Goal: Information Seeking & Learning: Learn about a topic

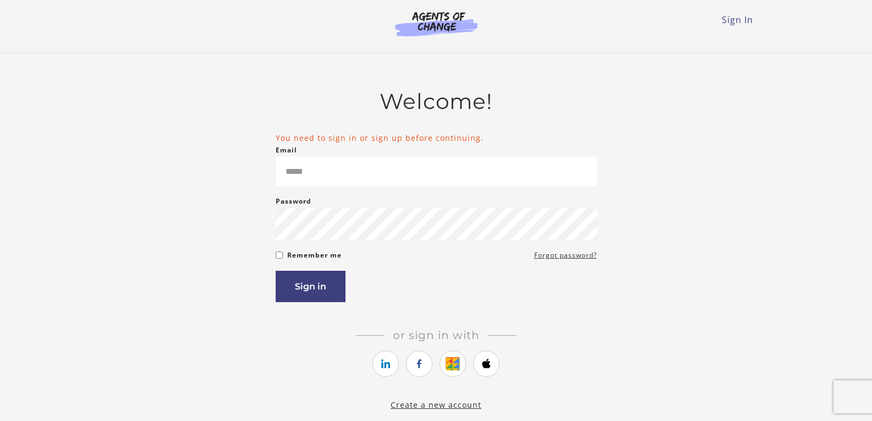
click at [506, 191] on form "You need to sign in or sign up before continuing. Email Please enter a valid em…" at bounding box center [436, 217] width 321 height 170
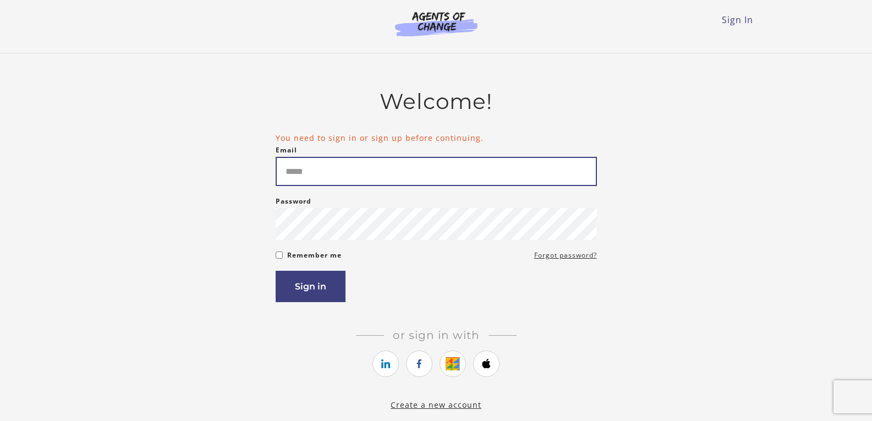
click at [512, 177] on input "Email" at bounding box center [436, 171] width 321 height 29
type input "**********"
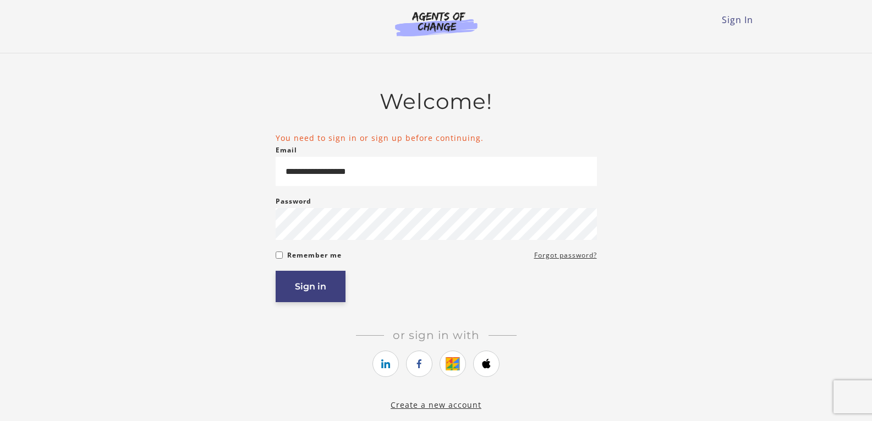
click at [311, 275] on button "Sign in" at bounding box center [311, 286] width 70 height 31
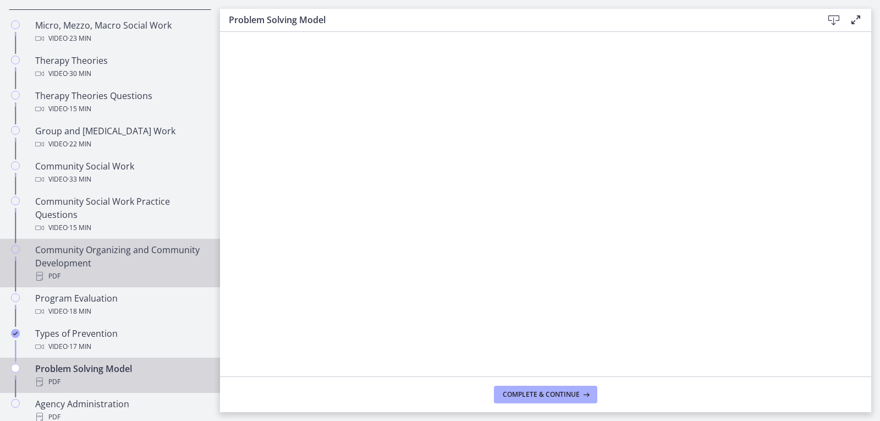
scroll to position [550, 0]
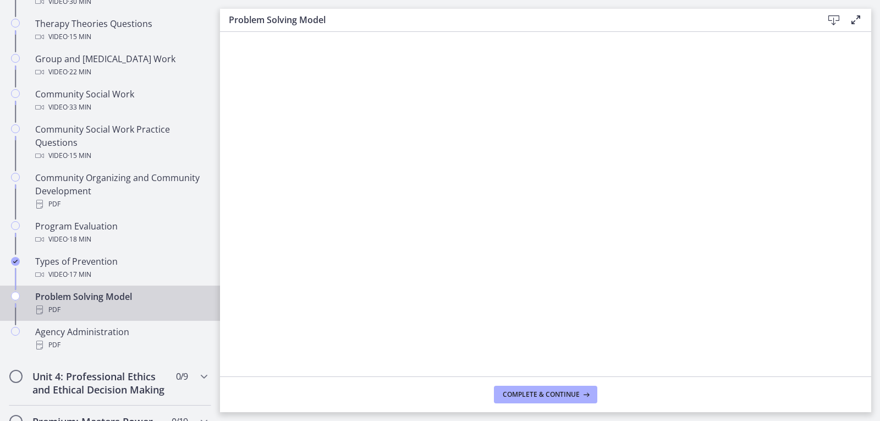
click at [94, 300] on div "Problem Solving Model PDF" at bounding box center [121, 303] width 172 height 26
click at [14, 299] on icon "Chapters" at bounding box center [15, 296] width 9 height 9
click at [838, 19] on icon at bounding box center [833, 20] width 13 height 13
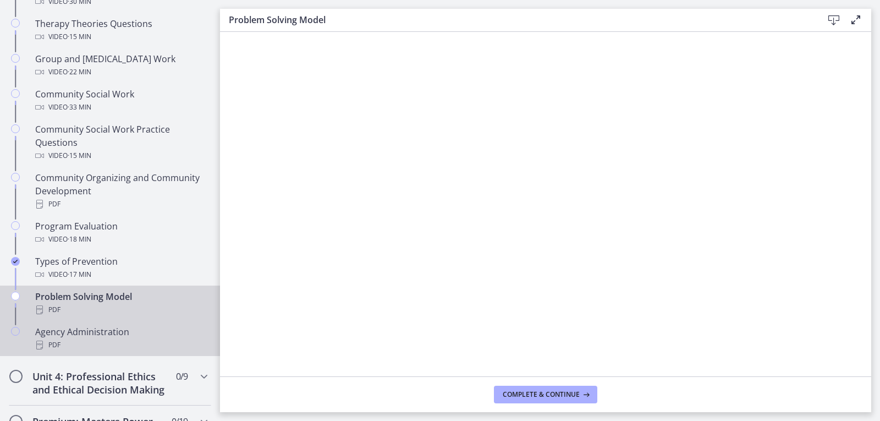
click at [109, 331] on div "Agency Administration PDF" at bounding box center [121, 338] width 172 height 26
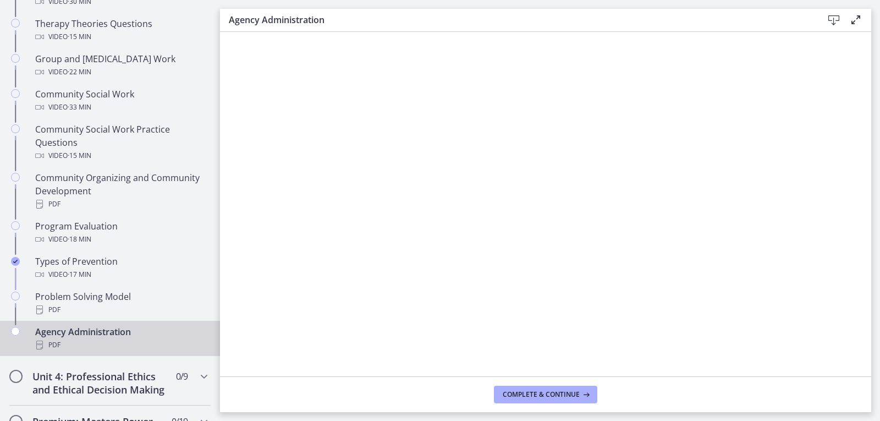
click at [837, 21] on icon at bounding box center [833, 20] width 13 height 13
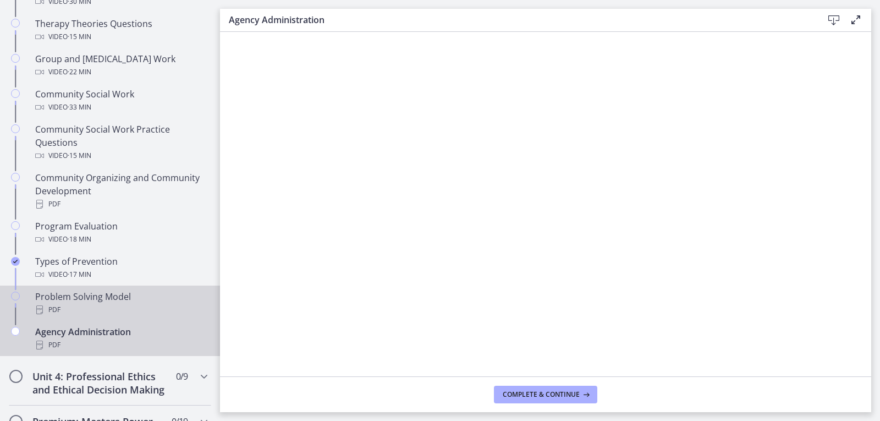
click at [109, 306] on div "PDF" at bounding box center [121, 309] width 172 height 13
click at [100, 333] on div "Agency Administration PDF" at bounding box center [121, 338] width 172 height 26
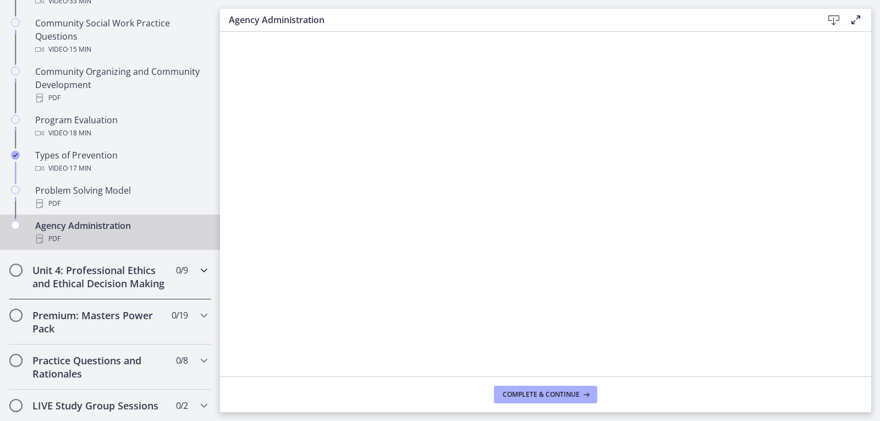
scroll to position [660, 0]
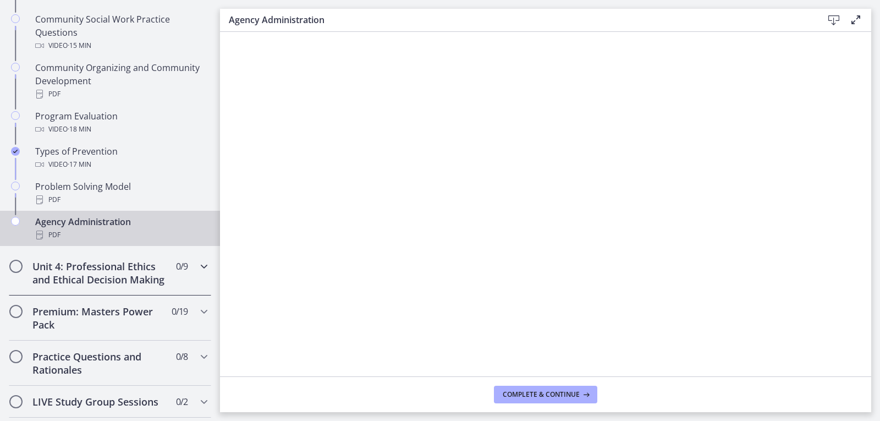
click at [102, 286] on h2 "Unit 4: Professional Ethics and Ethical Decision Making" at bounding box center [99, 273] width 134 height 26
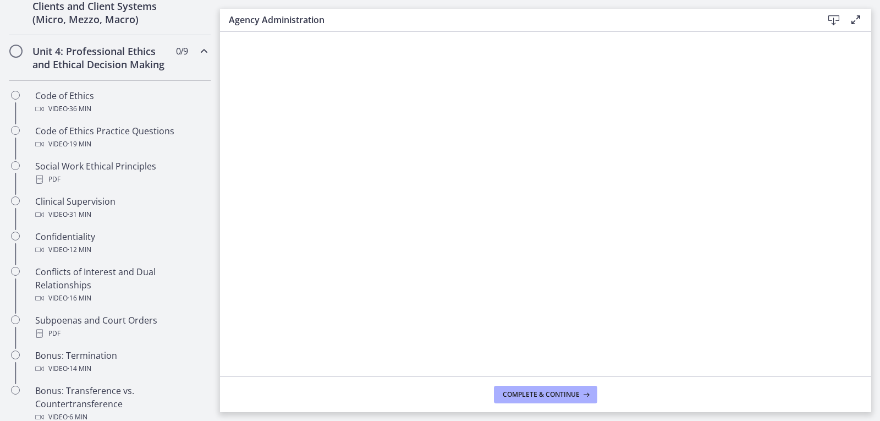
scroll to position [440, 0]
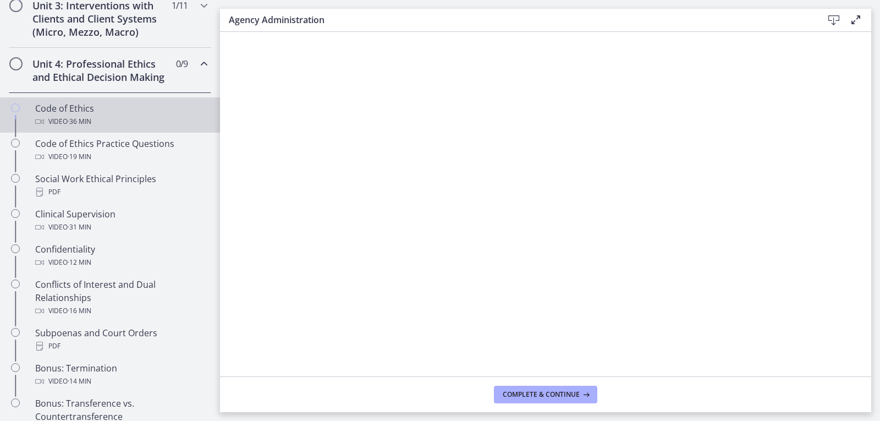
click at [76, 120] on div "Code of Ethics Video · 36 min" at bounding box center [121, 115] width 172 height 26
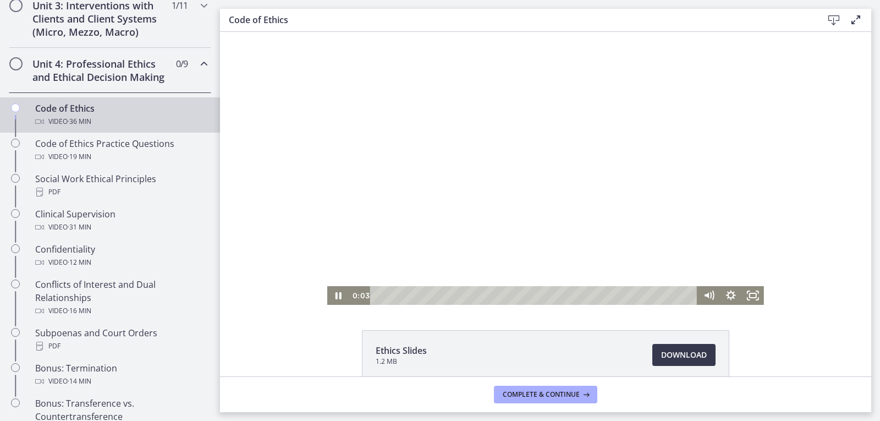
click at [559, 162] on div at bounding box center [545, 168] width 437 height 273
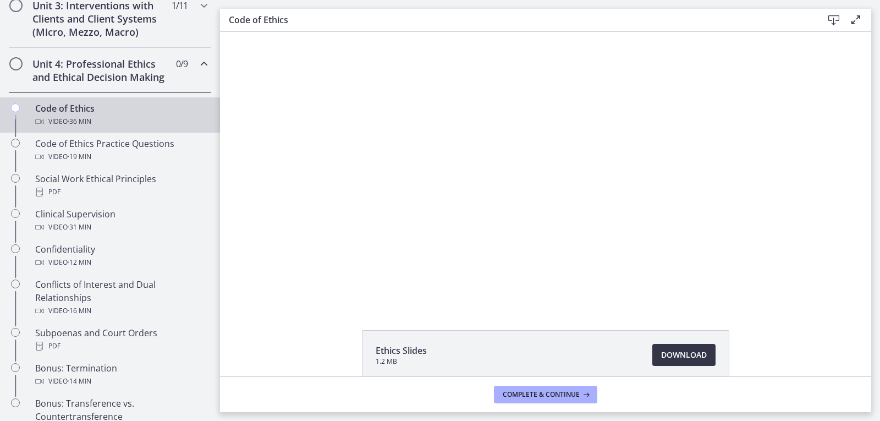
click at [683, 357] on span "Download Opens in a new window" at bounding box center [684, 354] width 46 height 13
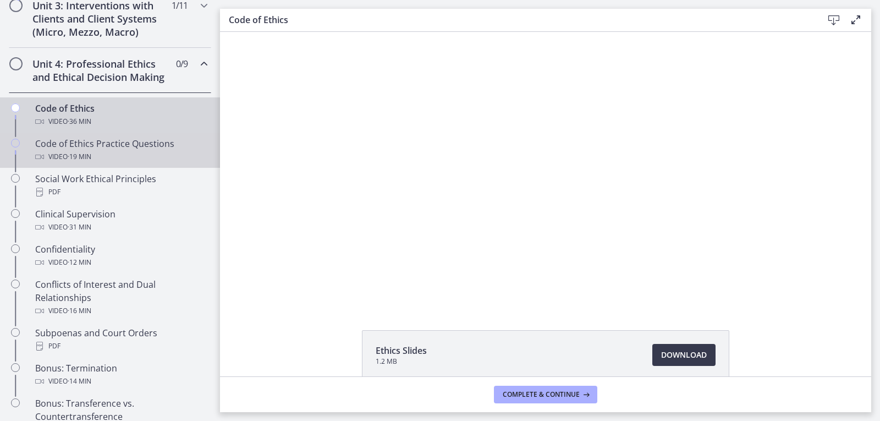
click at [105, 158] on div "Code of Ethics Practice Questions Video · 19 min" at bounding box center [121, 150] width 172 height 26
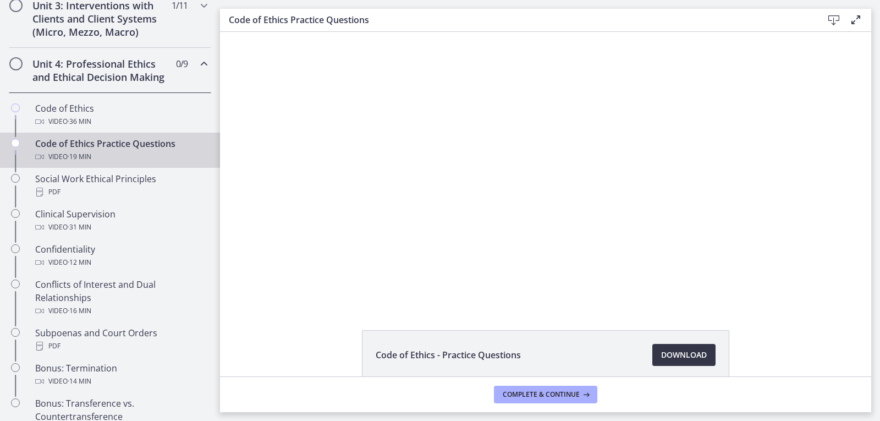
click at [692, 358] on span "Download Opens in a new window" at bounding box center [684, 354] width 46 height 13
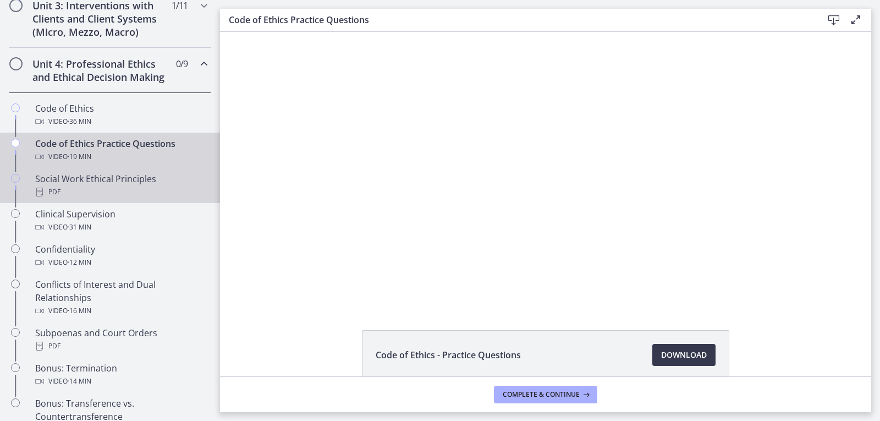
click at [63, 192] on div "Social Work Ethical Principles PDF" at bounding box center [121, 185] width 172 height 26
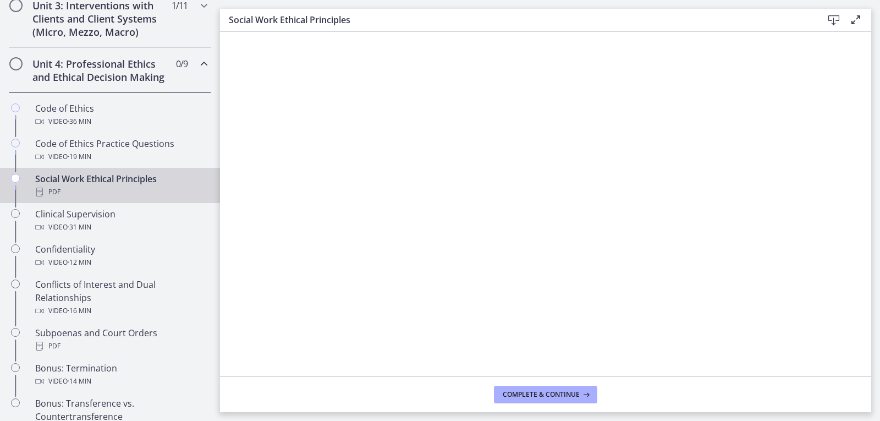
click at [834, 17] on icon at bounding box center [833, 20] width 13 height 13
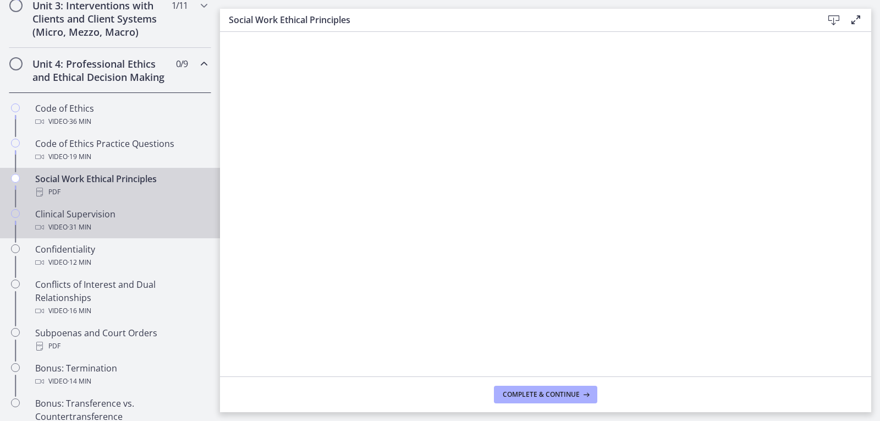
click at [114, 234] on div "Video · 31 min" at bounding box center [121, 227] width 172 height 13
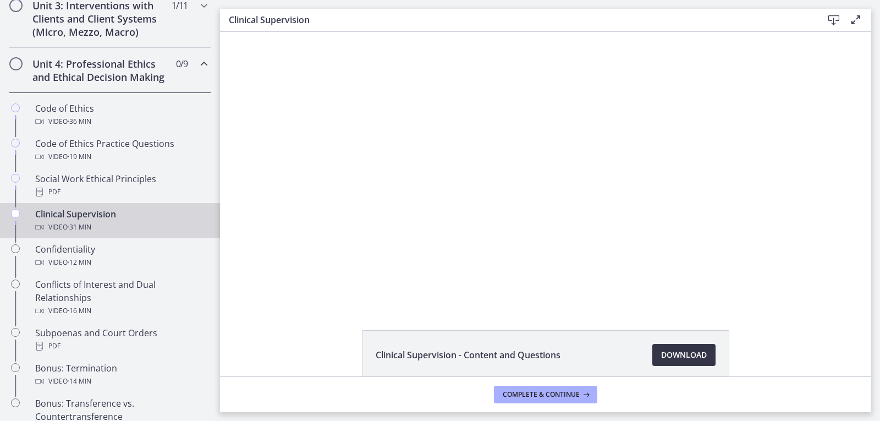
click at [661, 351] on span "Download Opens in a new window" at bounding box center [684, 354] width 46 height 13
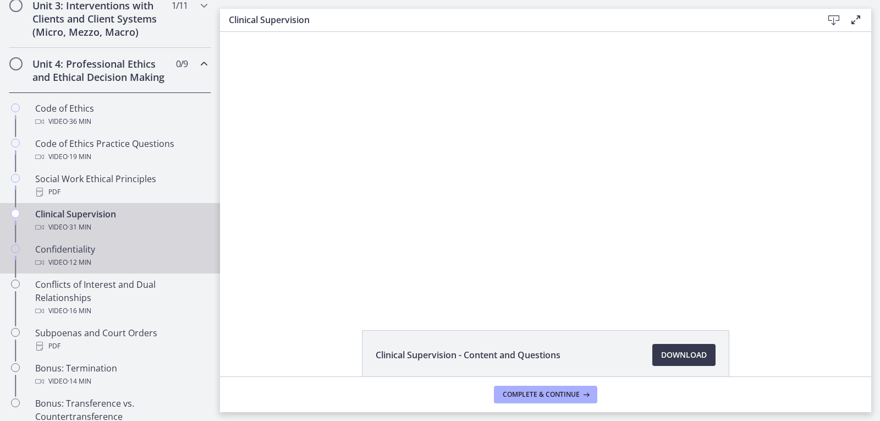
click at [139, 265] on div "Confidentiality Video · 12 min" at bounding box center [121, 256] width 172 height 26
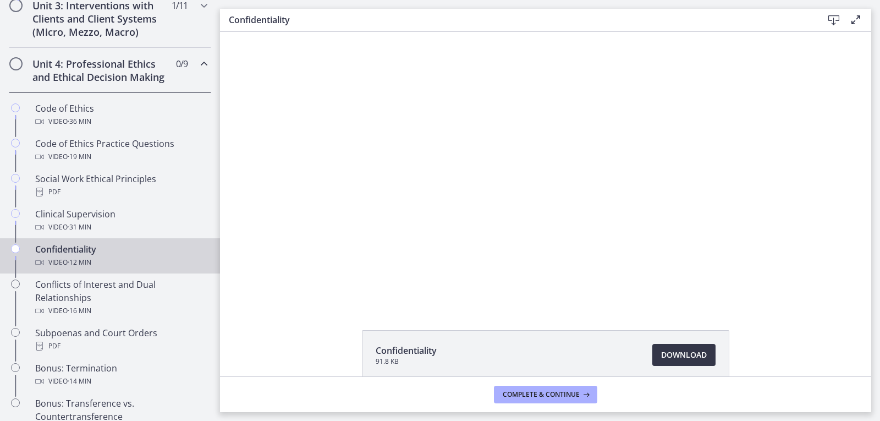
click at [688, 353] on span "Download Opens in a new window" at bounding box center [684, 354] width 46 height 13
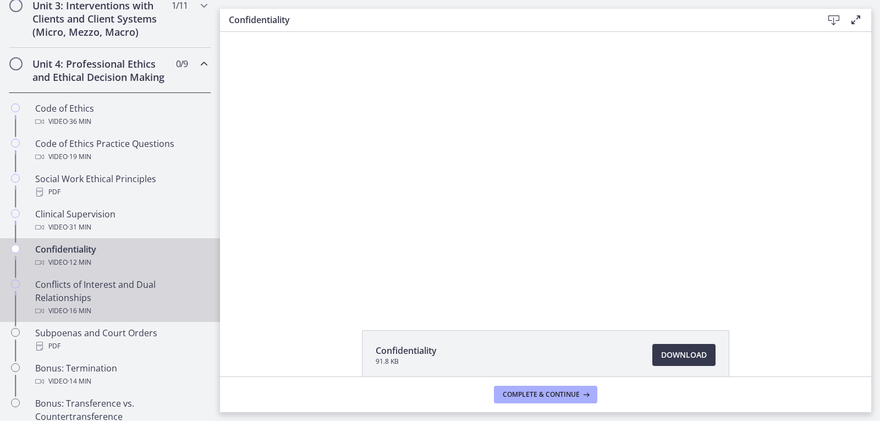
click at [101, 314] on div "Conflicts of Interest and Dual Relationships Video · 16 min" at bounding box center [121, 298] width 172 height 40
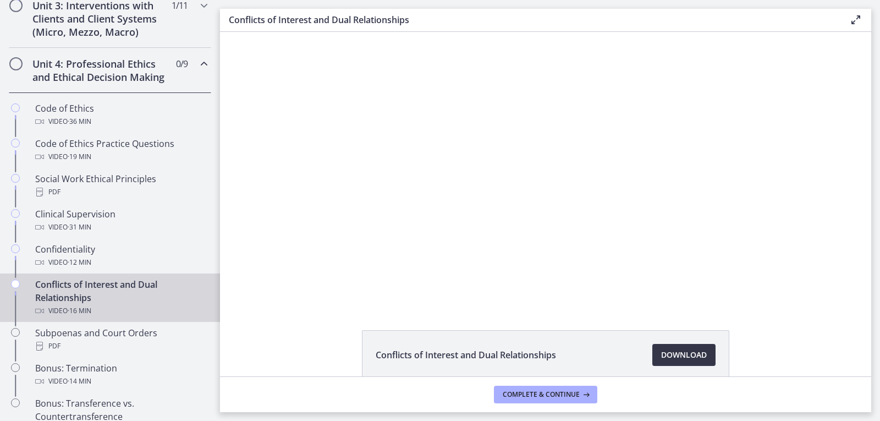
click at [675, 353] on span "Download Opens in a new window" at bounding box center [684, 354] width 46 height 13
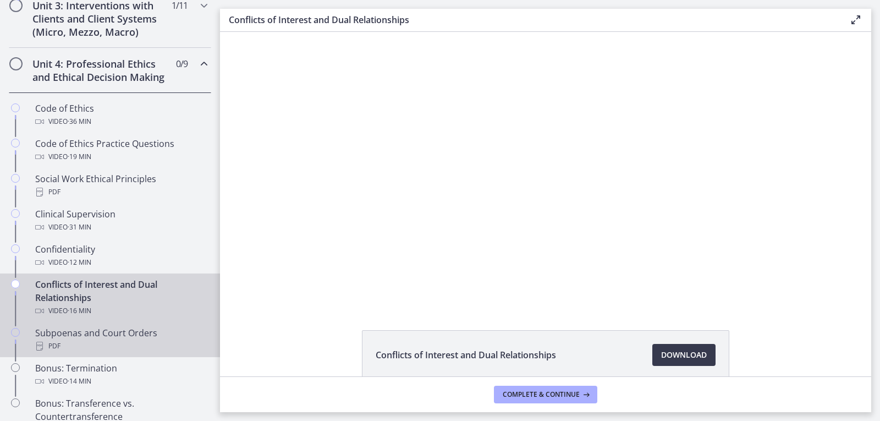
click at [140, 353] on div "PDF" at bounding box center [121, 345] width 172 height 13
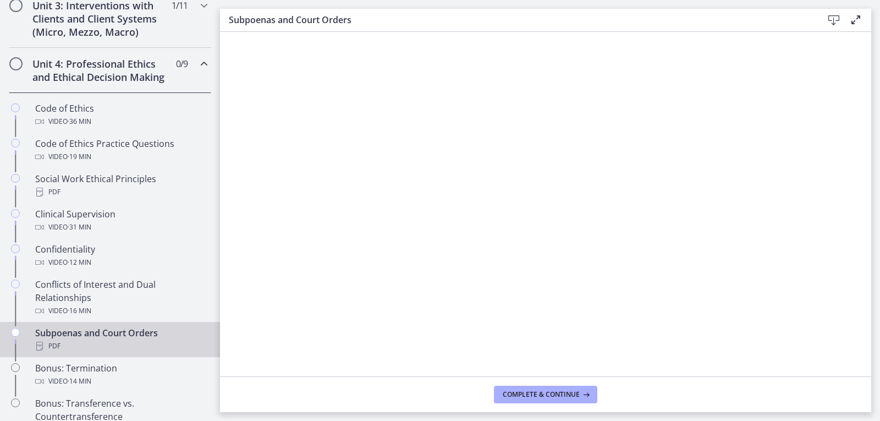
click at [833, 18] on icon at bounding box center [833, 20] width 13 height 13
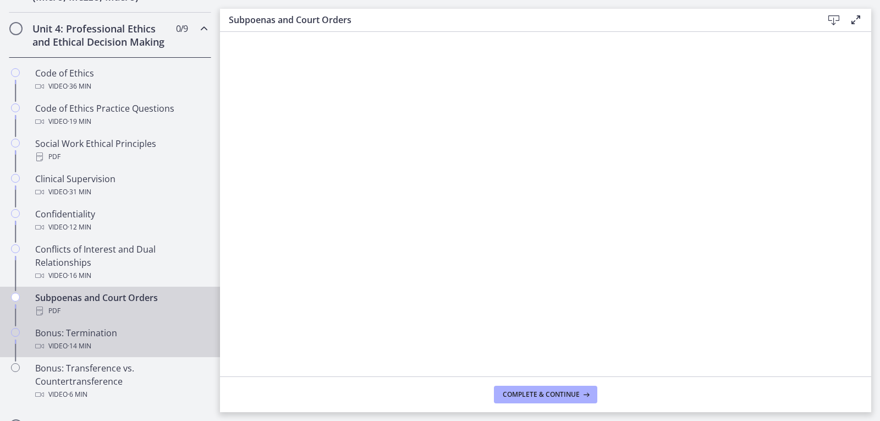
scroll to position [495, 0]
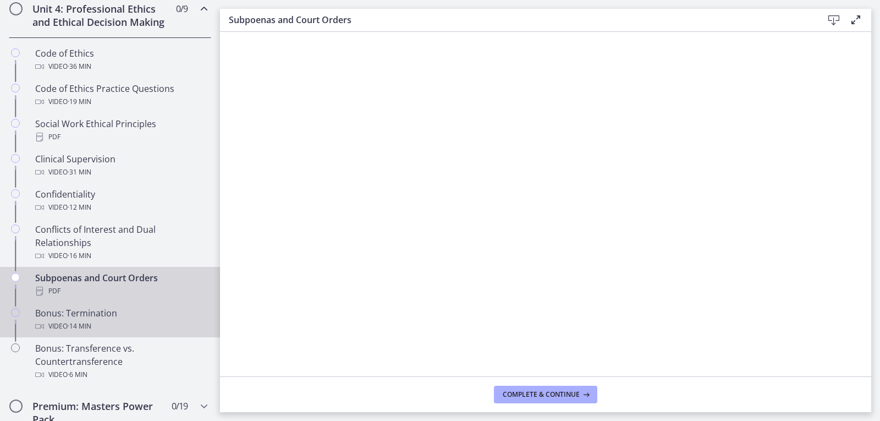
click at [91, 333] on span "· 14 min" at bounding box center [80, 326] width 24 height 13
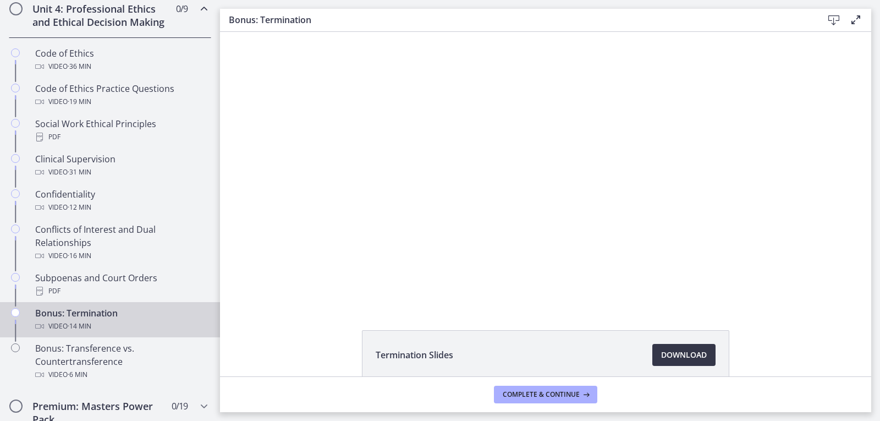
click at [653, 357] on link "Download Opens in a new window" at bounding box center [683, 355] width 63 height 22
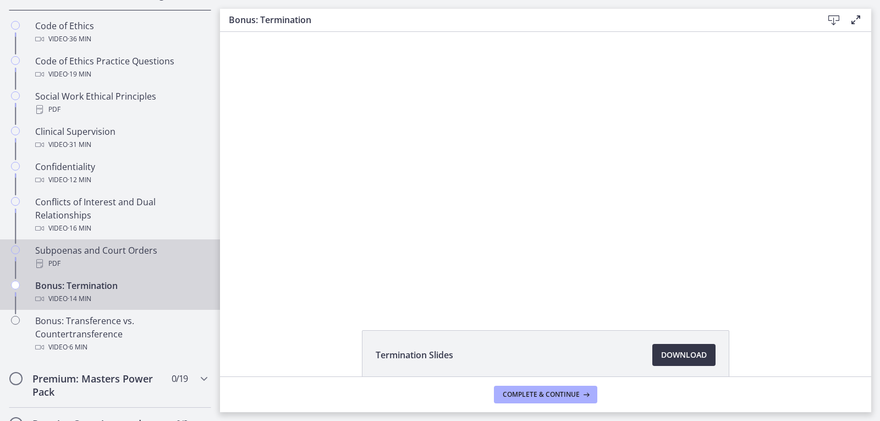
scroll to position [550, 0]
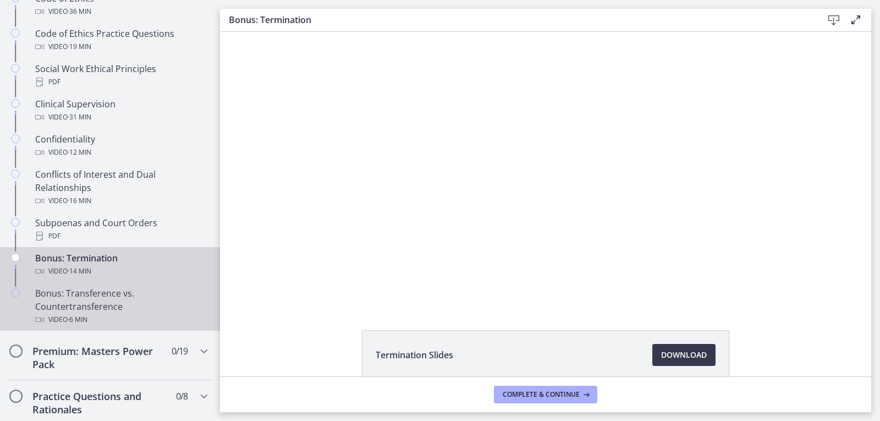
click at [84, 312] on div "Bonus: Transference vs. Countertransference Video · 6 min" at bounding box center [121, 307] width 172 height 40
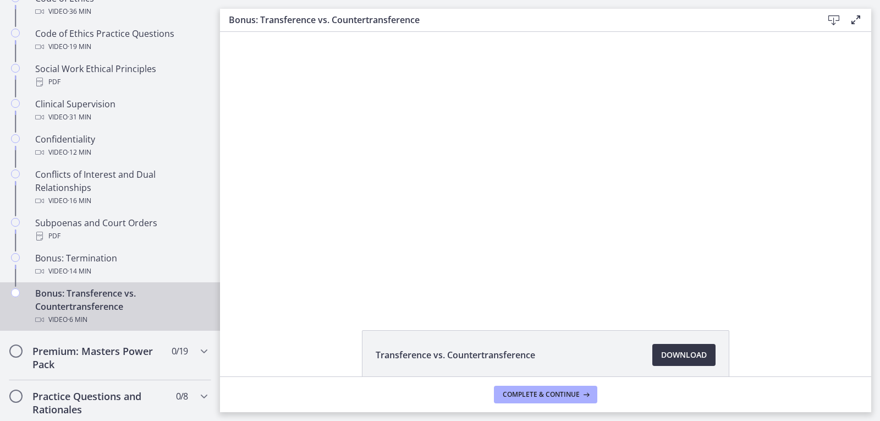
click at [675, 360] on span "Download Opens in a new window" at bounding box center [684, 354] width 46 height 13
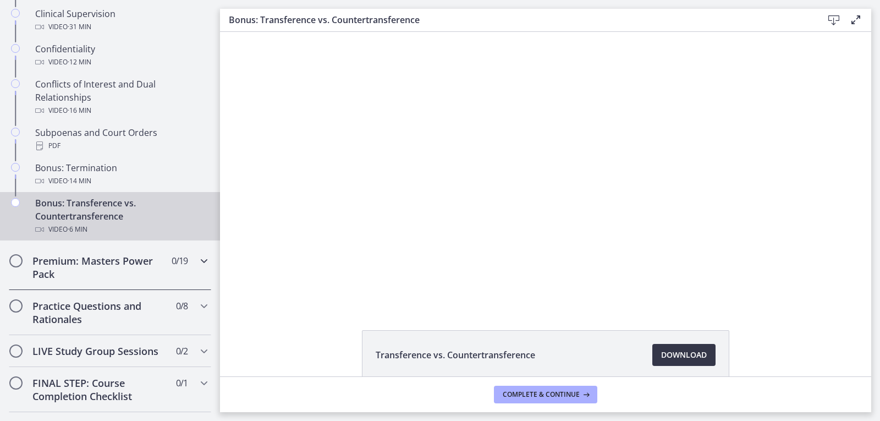
scroll to position [660, 0]
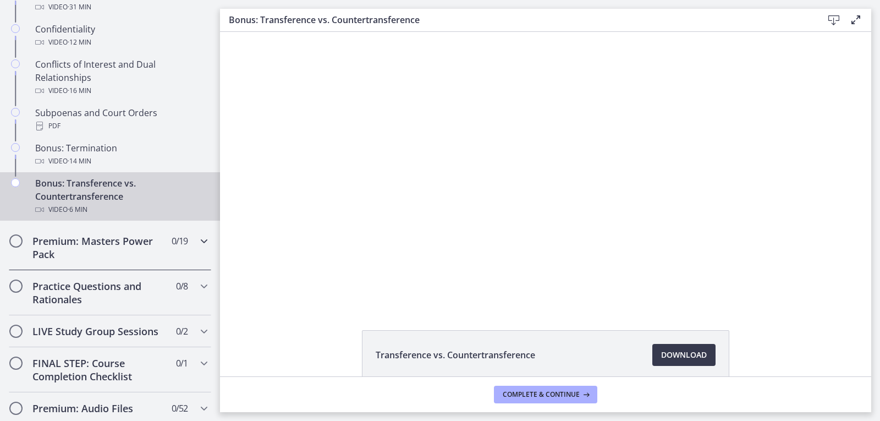
click at [109, 252] on h2 "Premium: Masters Power Pack" at bounding box center [99, 247] width 134 height 26
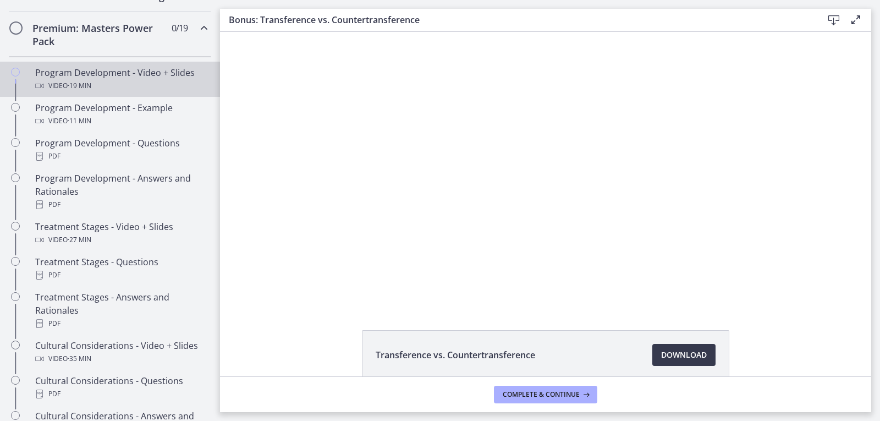
scroll to position [440, 0]
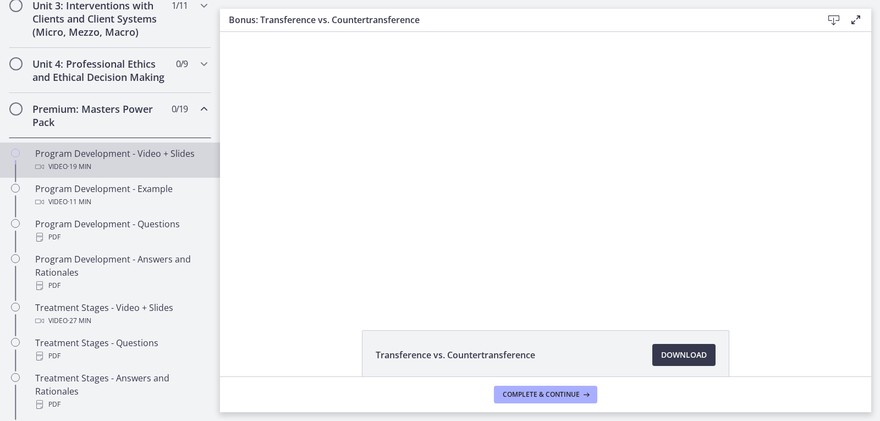
click at [141, 173] on div "Video · 19 min" at bounding box center [121, 166] width 172 height 13
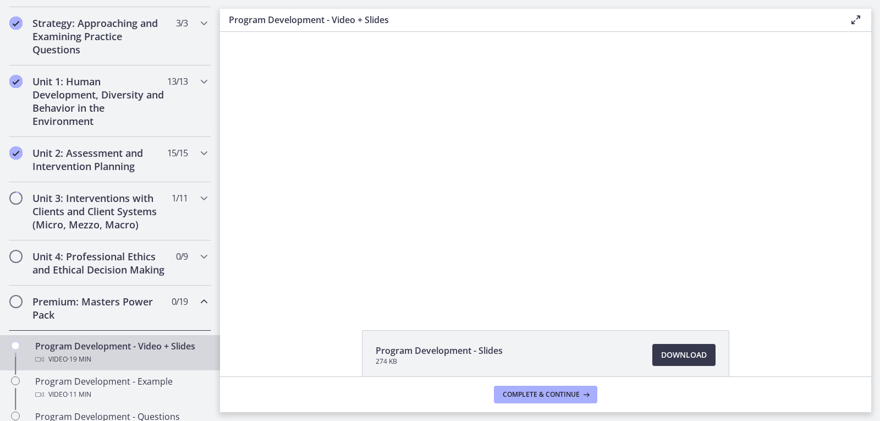
scroll to position [230, 0]
